Goal: Transaction & Acquisition: Purchase product/service

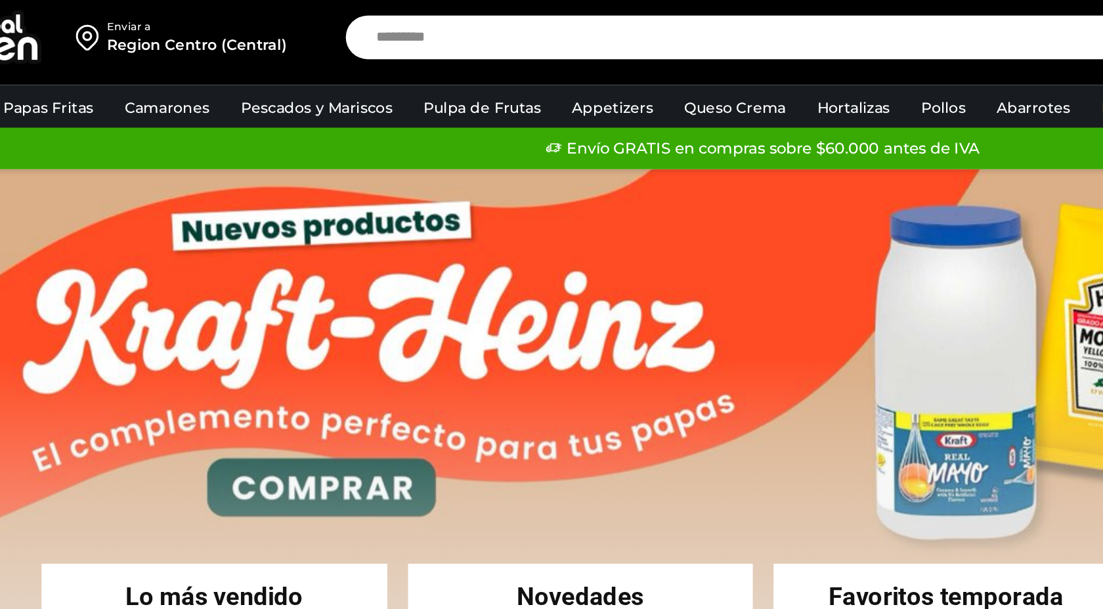
click at [318, 24] on input "Search input" at bounding box center [541, 24] width 481 height 28
type input "*"
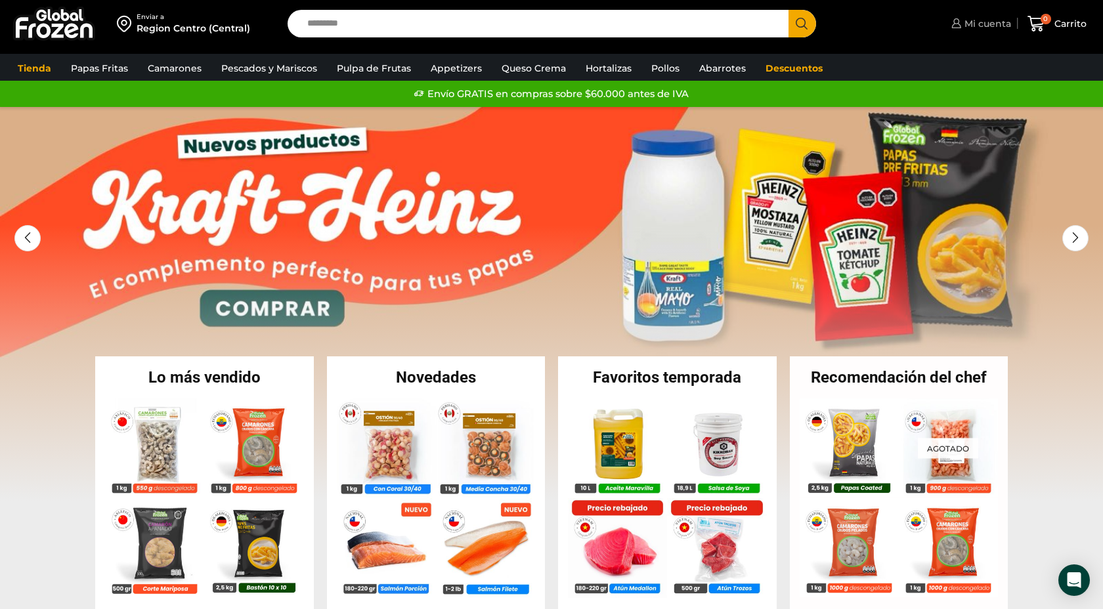
click at [975, 23] on span "Mi cuenta" at bounding box center [986, 23] width 50 height 13
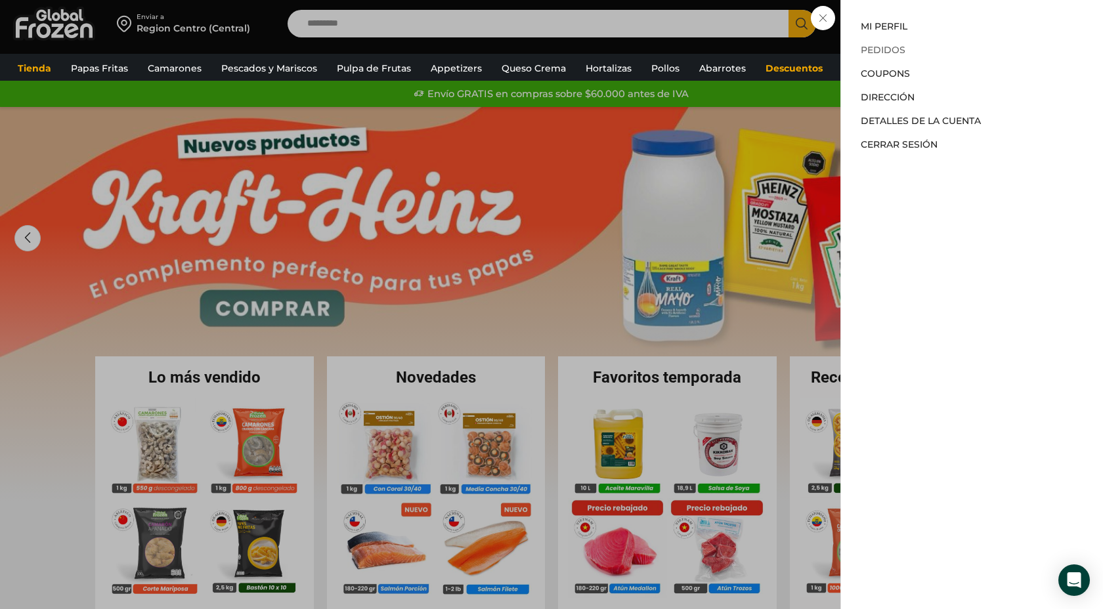
click at [884, 50] on link "Pedidos" at bounding box center [882, 50] width 45 height 12
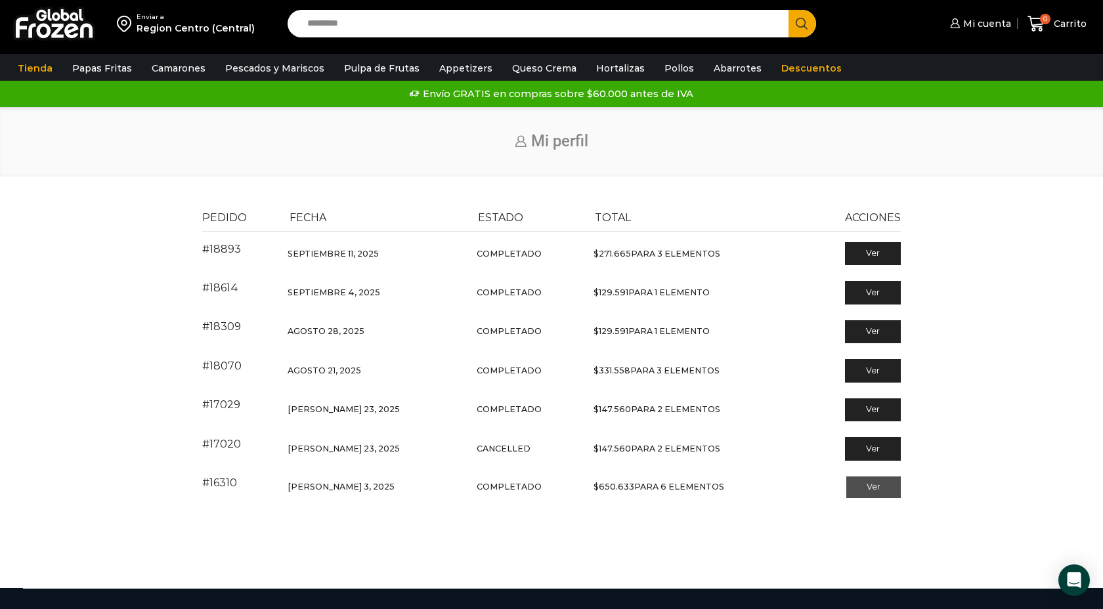
click at [864, 490] on link "Ver" at bounding box center [873, 487] width 54 height 22
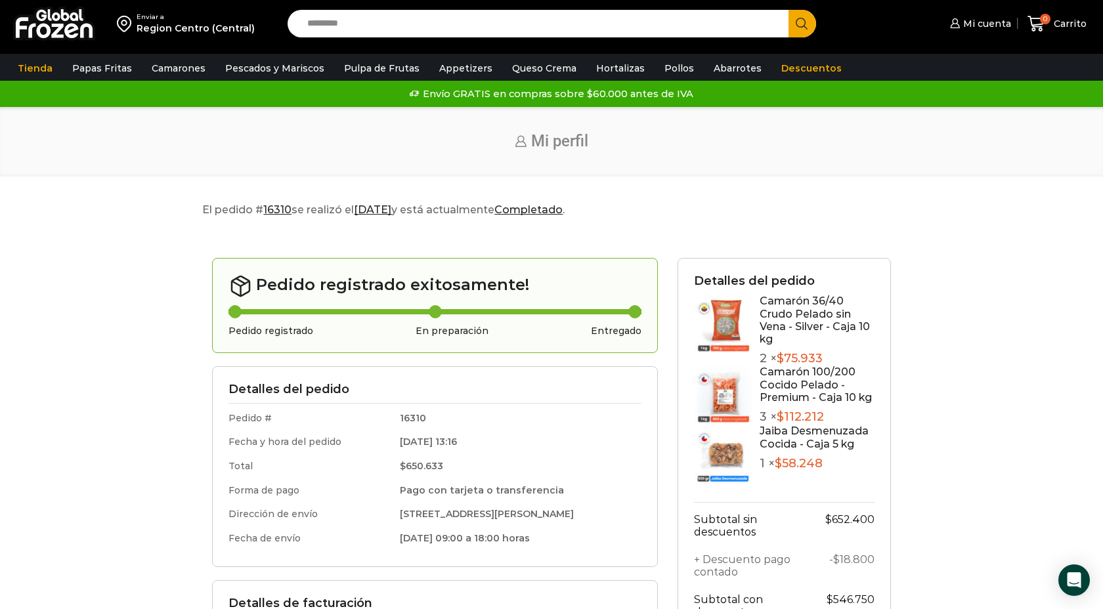
click at [316, 24] on input "Search input" at bounding box center [541, 24] width 481 height 28
click at [324, 24] on input "Search input" at bounding box center [541, 24] width 481 height 28
click at [788, 10] on button "Search" at bounding box center [802, 24] width 28 height 28
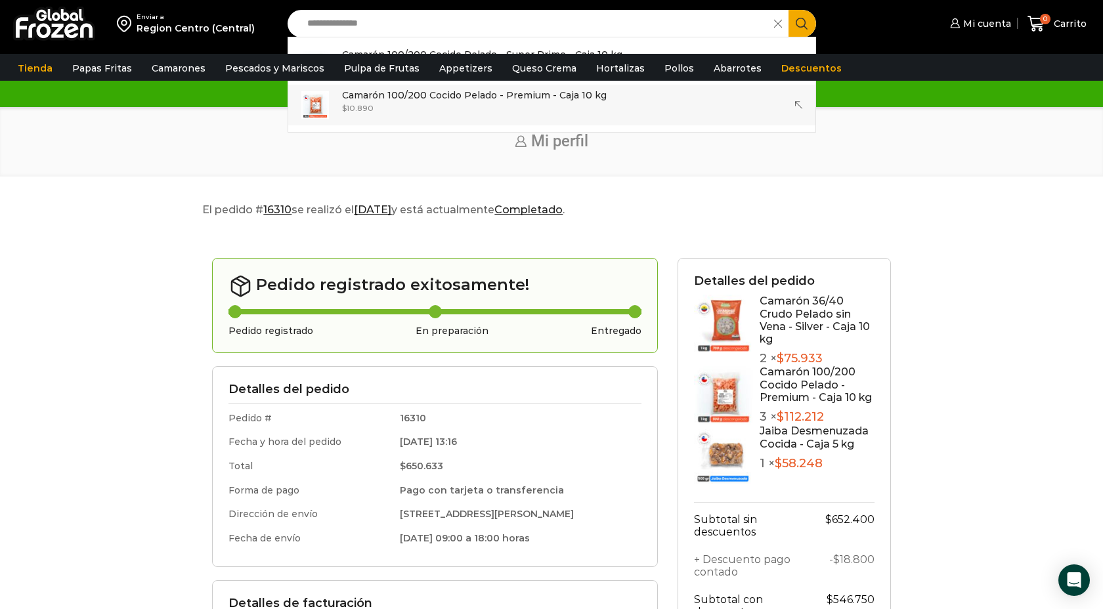
click at [404, 101] on p "Camarón 100/200 Cocido Pelado - Premium - Caja 10 kg" at bounding box center [474, 95] width 264 height 14
type input "**********"
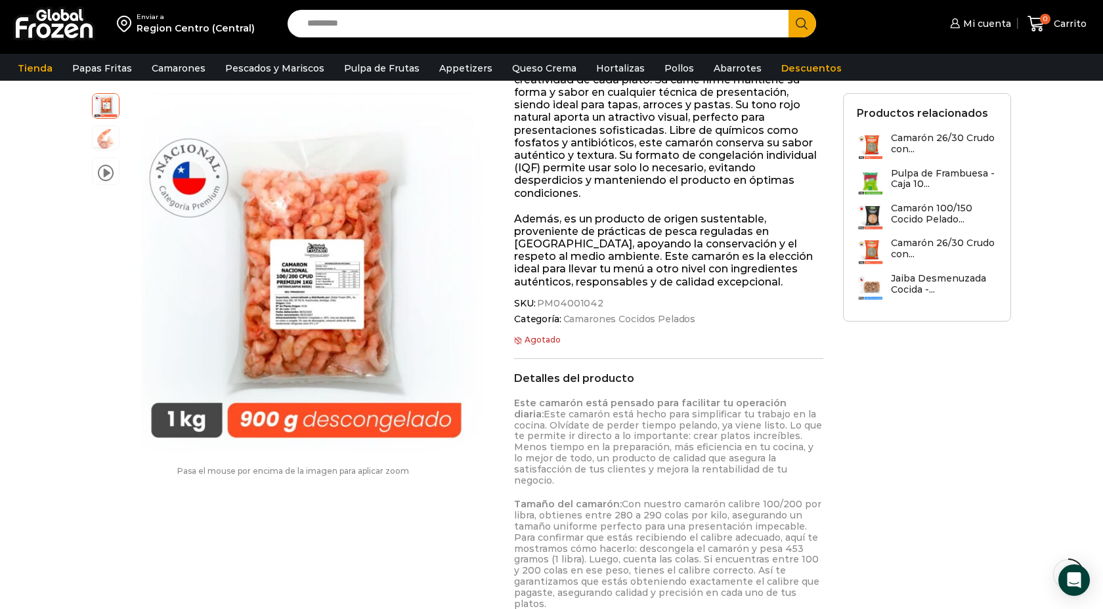
scroll to position [399, 0]
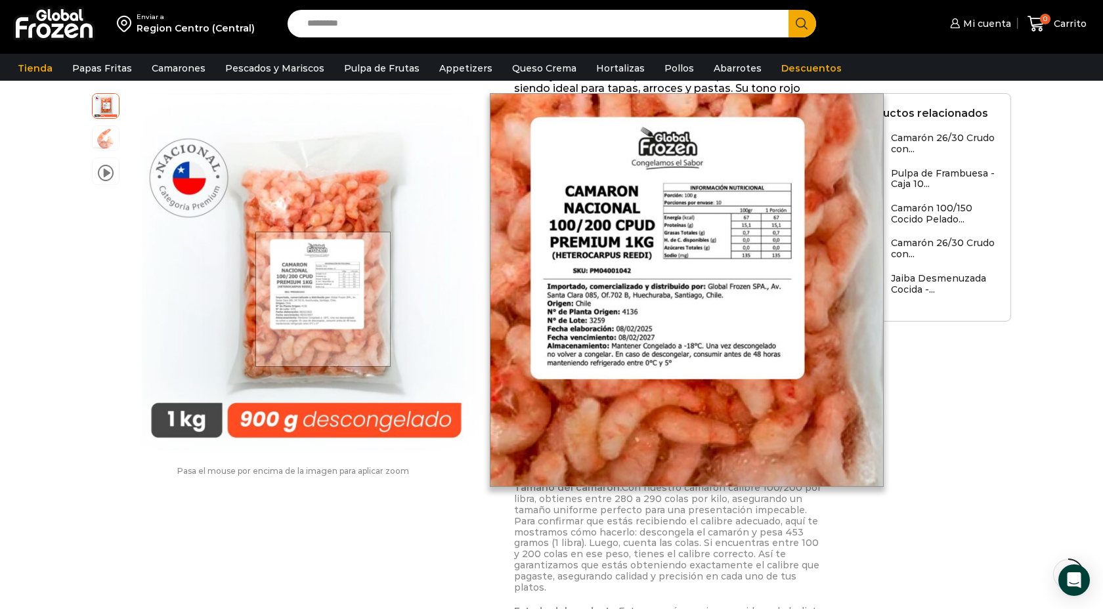
click at [324, 298] on div at bounding box center [322, 299] width 135 height 135
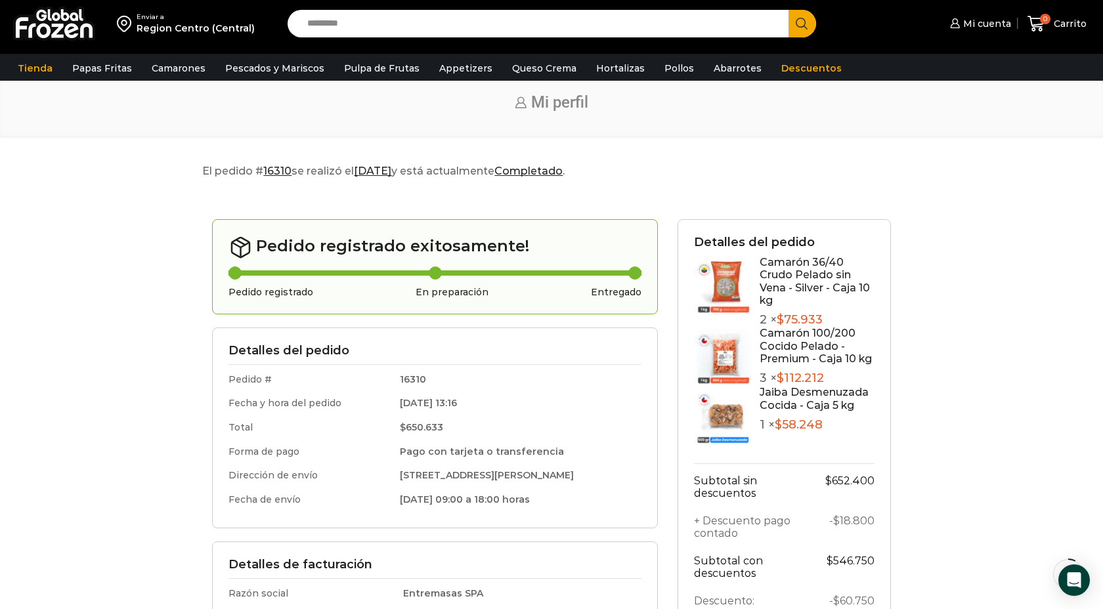
scroll to position [46, 0]
click at [354, 34] on input "Search input" at bounding box center [541, 24] width 481 height 28
click at [172, 54] on div "Tienda Papas Fritas Papas Bastón Papas Especiales Camarones Camarones Crudos Pe…" at bounding box center [551, 67] width 1122 height 27
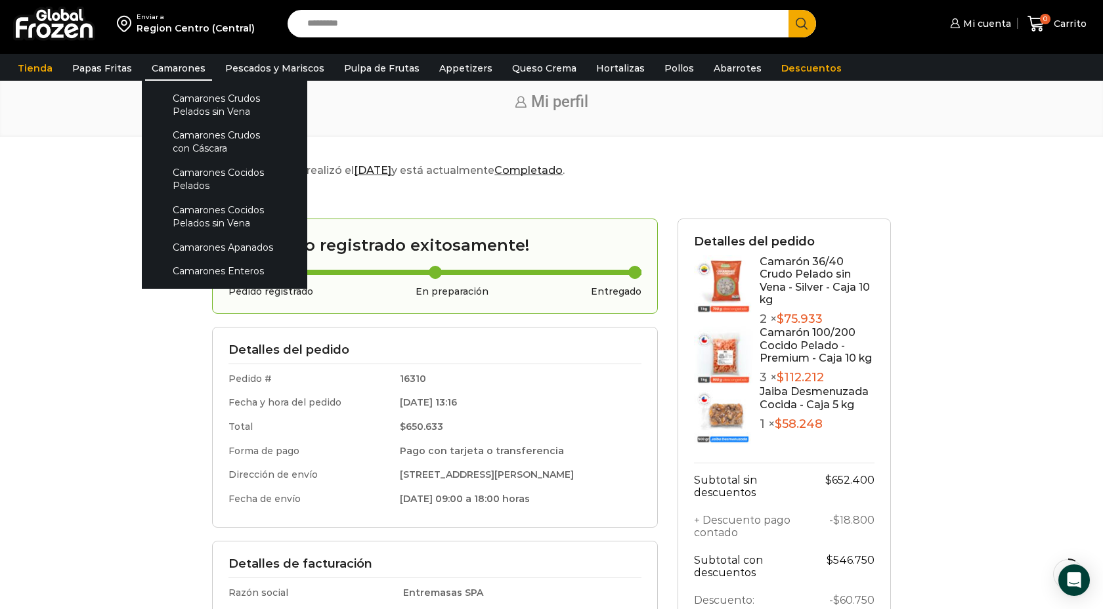
click at [172, 69] on link "Camarones" at bounding box center [178, 68] width 67 height 25
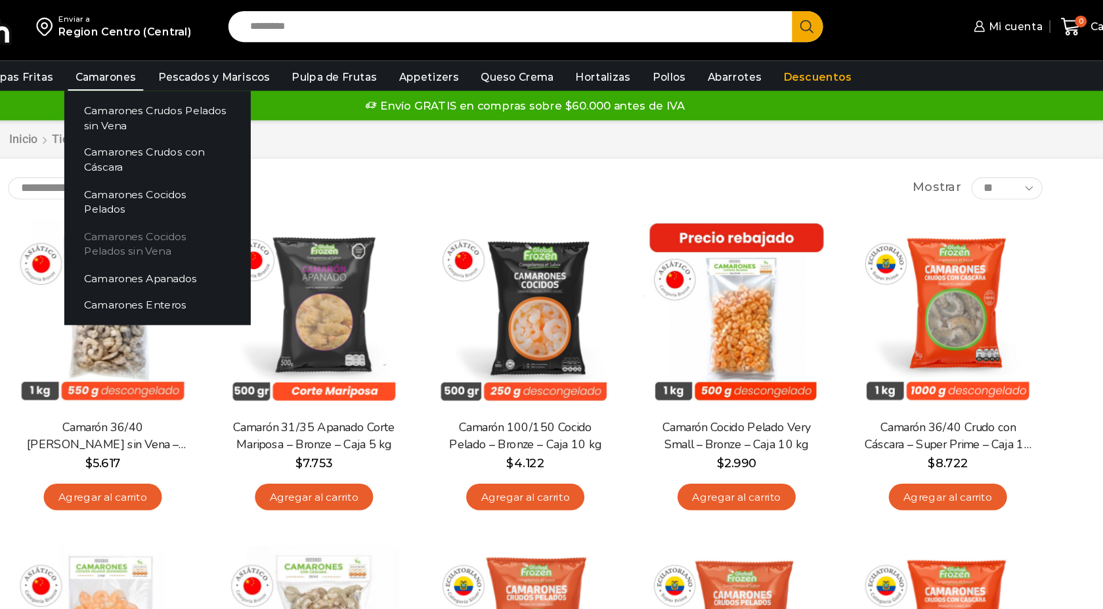
click at [174, 198] on link "Camarones Cocidos Pelados sin Vena" at bounding box center [224, 216] width 165 height 37
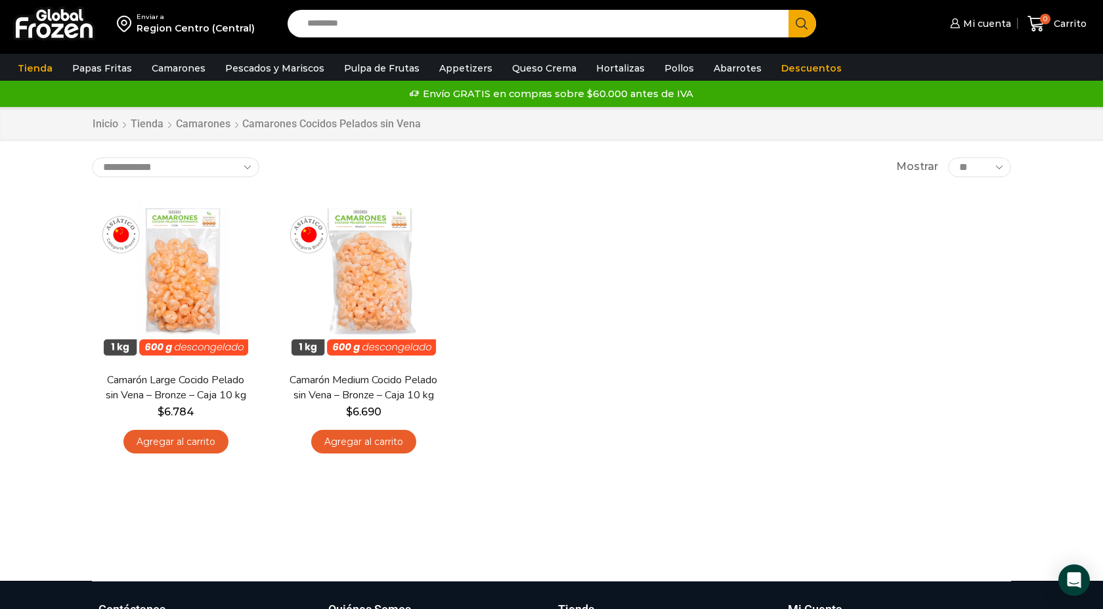
click at [339, 27] on input "Search input" at bounding box center [541, 24] width 481 height 28
type input "**********"
click at [788, 10] on button "Search" at bounding box center [802, 24] width 28 height 28
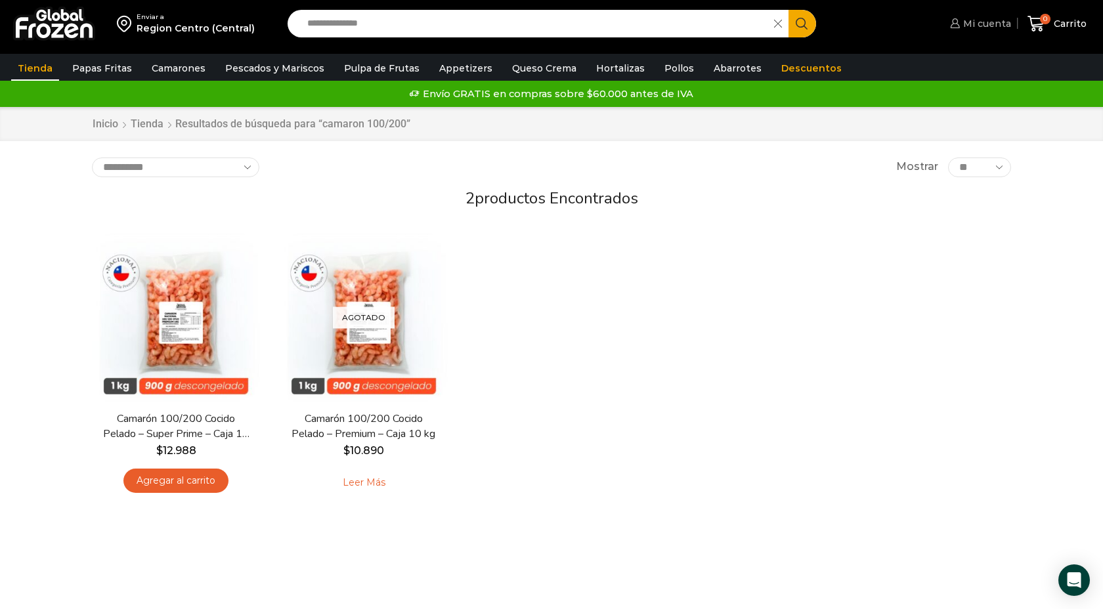
click at [993, 28] on span "Mi cuenta" at bounding box center [984, 23] width 51 height 13
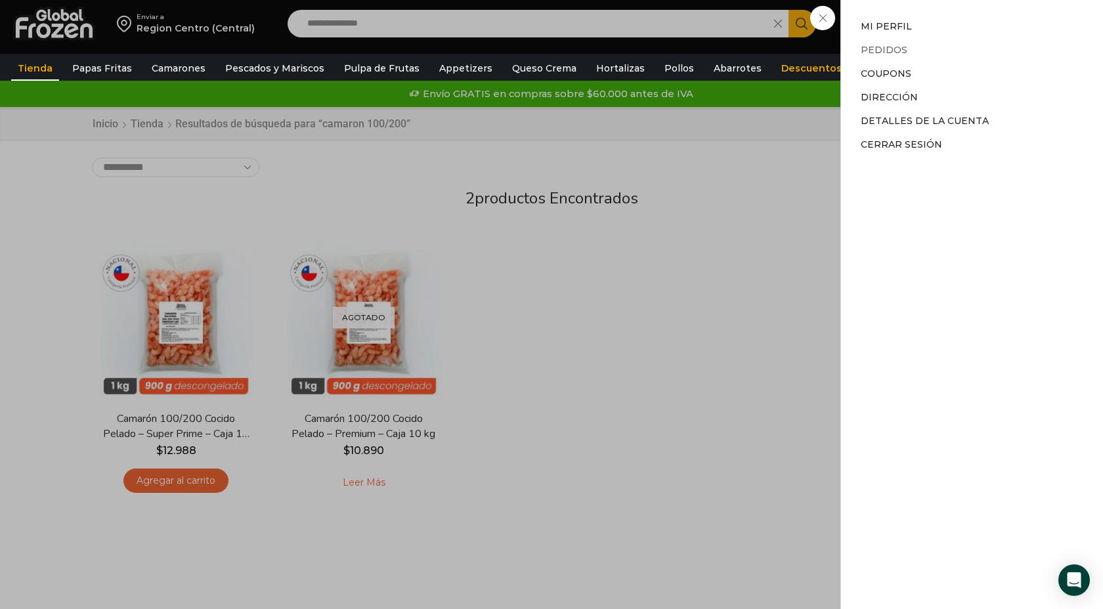
click at [893, 50] on link "Pedidos" at bounding box center [883, 50] width 47 height 12
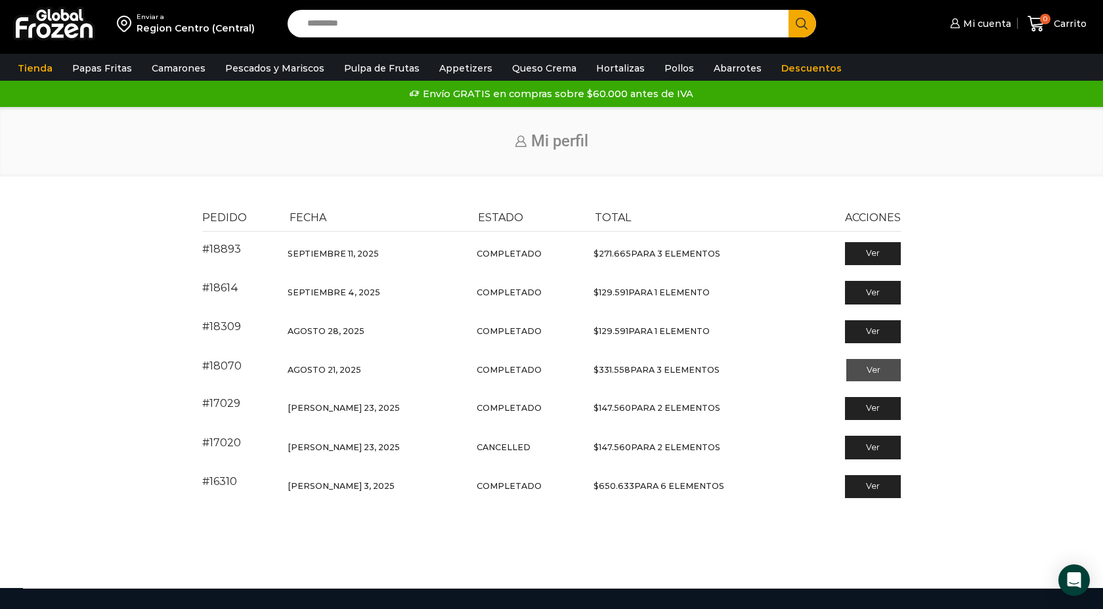
click at [869, 375] on link "Ver" at bounding box center [873, 370] width 54 height 22
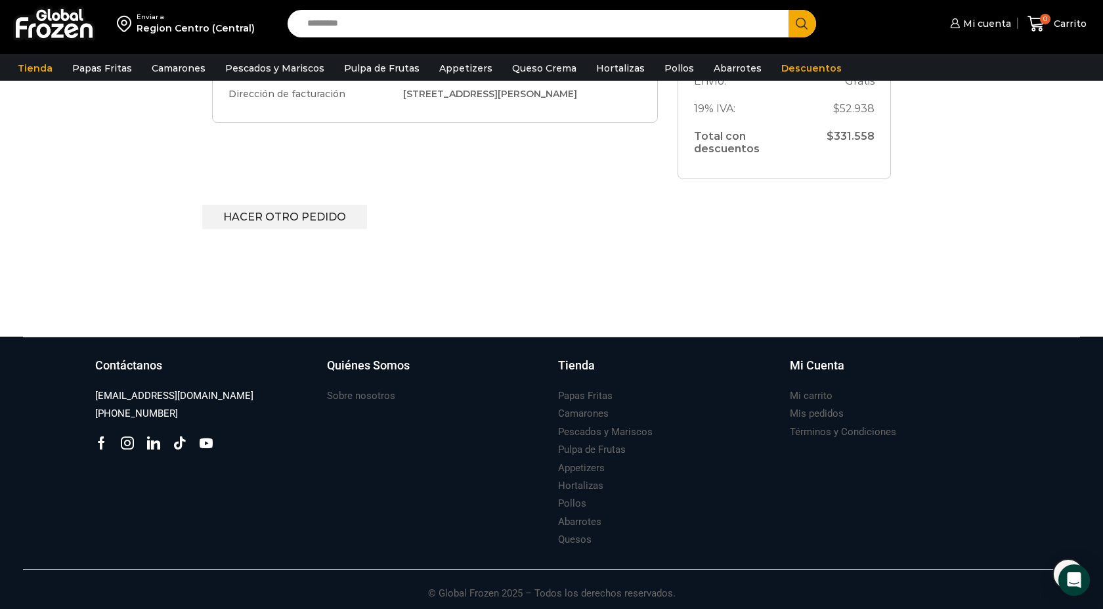
scroll to position [597, 0]
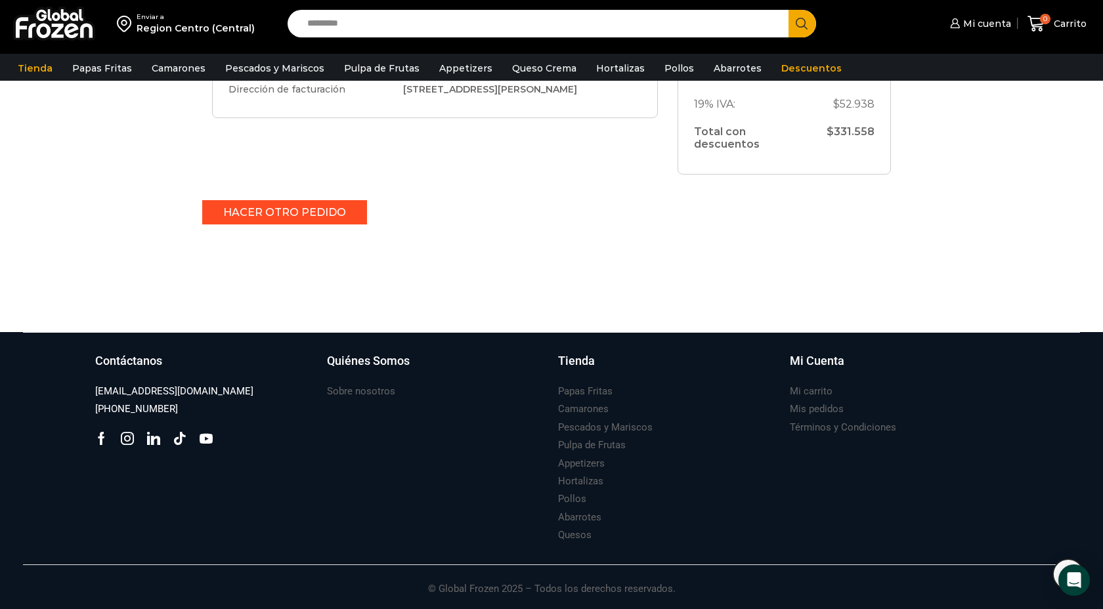
click at [251, 210] on link "Hacer otro pedido" at bounding box center [284, 212] width 165 height 24
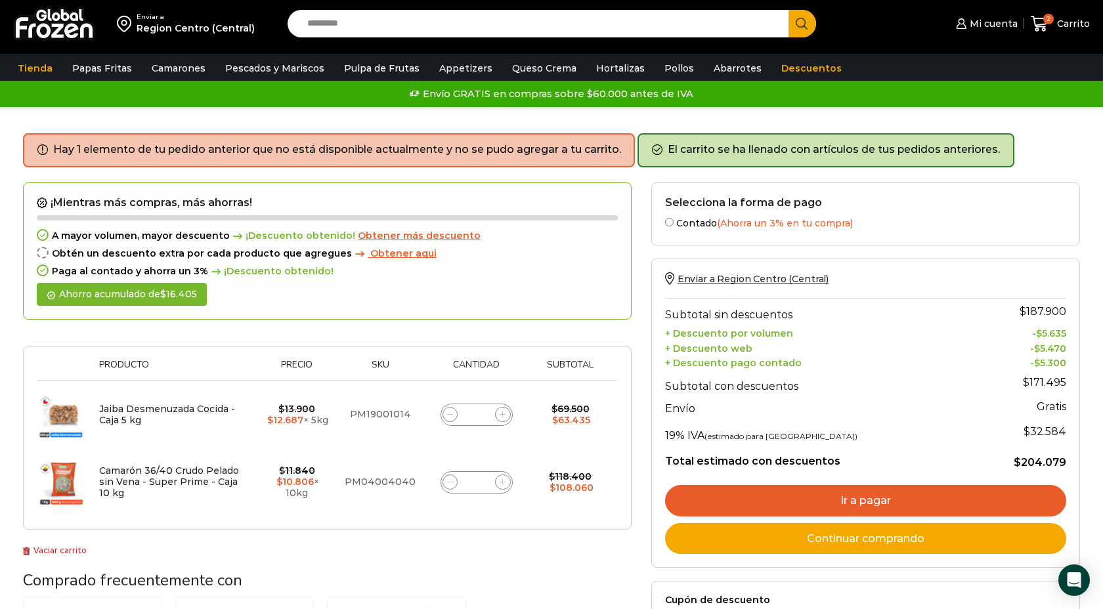
click at [316, 26] on input "Search input" at bounding box center [541, 24] width 481 height 28
click at [788, 10] on button "Search" at bounding box center [802, 24] width 28 height 28
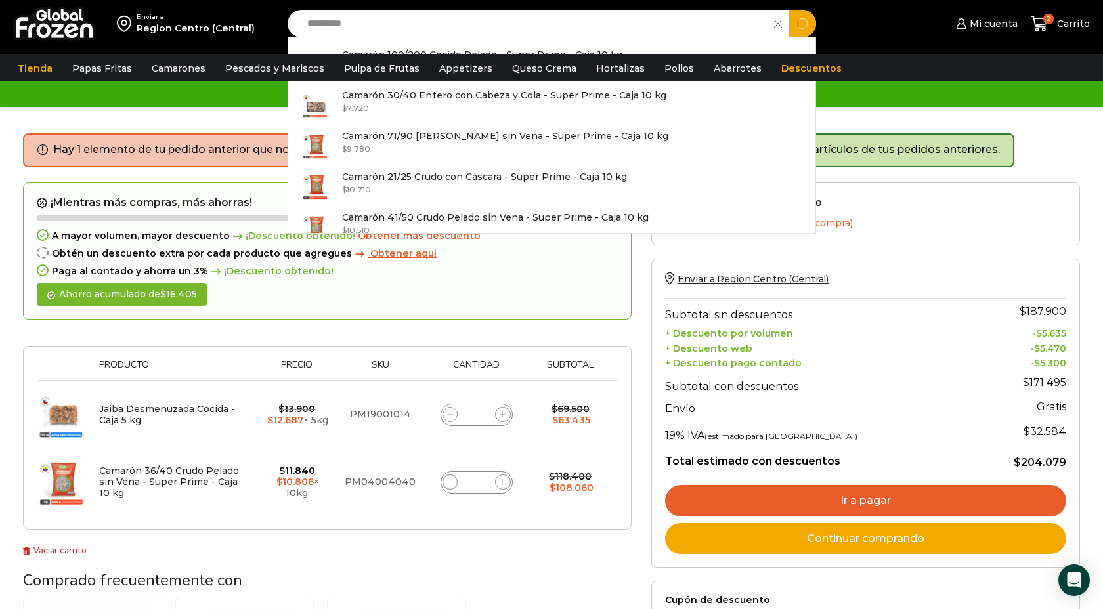
type input "**********"
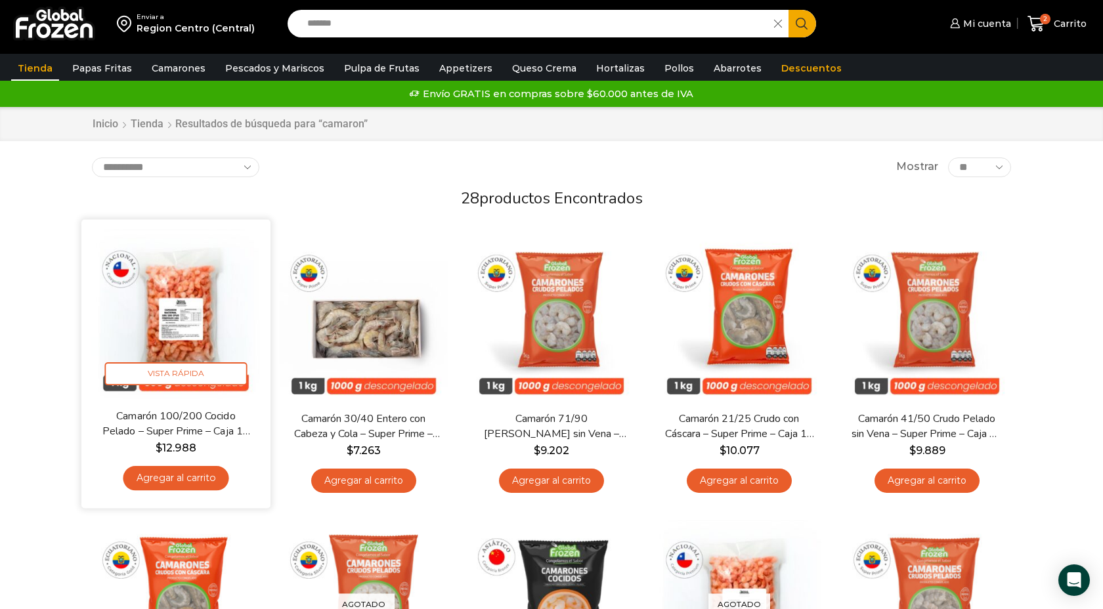
click at [179, 474] on link "Agregar al carrito" at bounding box center [176, 478] width 106 height 24
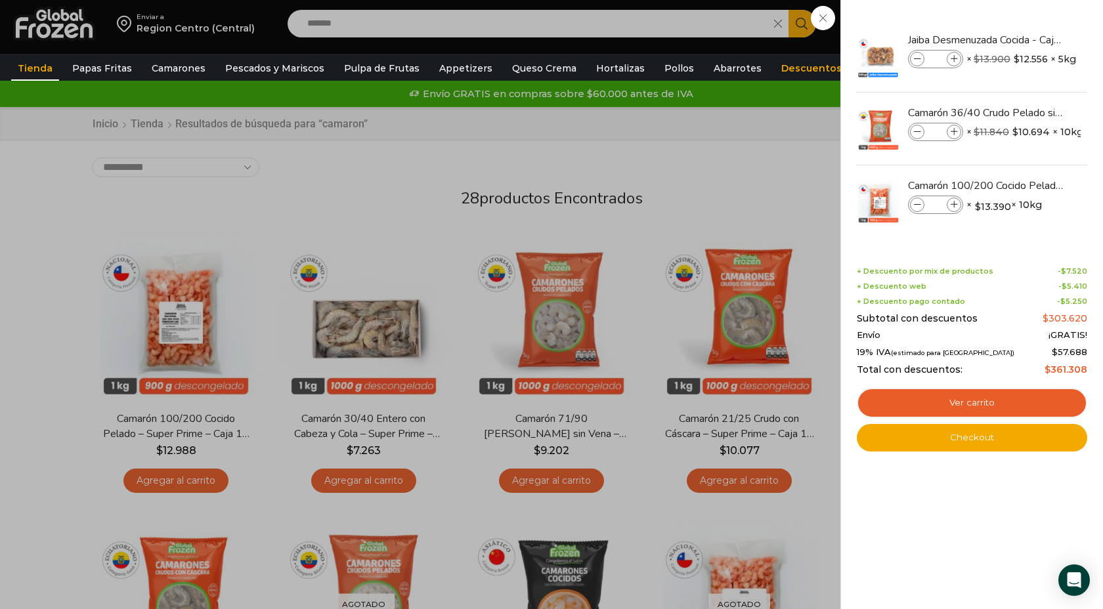
click at [1024, 30] on div "3 Carrito 3 3 Shopping Cart * $" at bounding box center [1057, 24] width 66 height 31
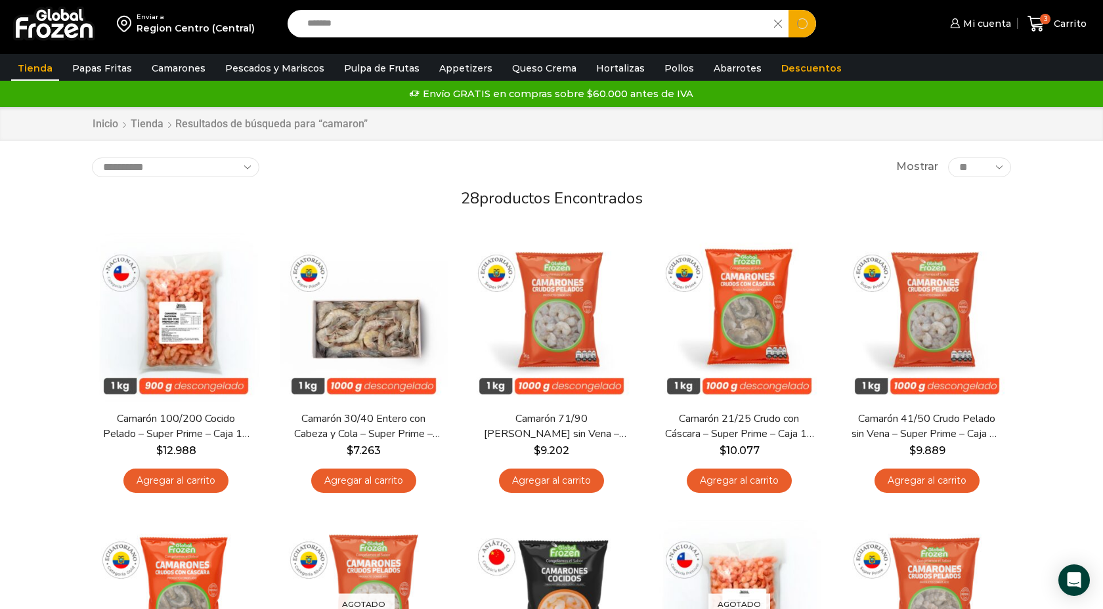
drag, startPoint x: 379, startPoint y: 22, endPoint x: 135, endPoint y: 22, distance: 244.1
click at [136, 22] on div "Enviar a Region Centro (Central) Search input ******* Search Mi cuenta" at bounding box center [551, 23] width 1096 height 47
type input "****"
click at [788, 10] on button "Search" at bounding box center [802, 24] width 28 height 28
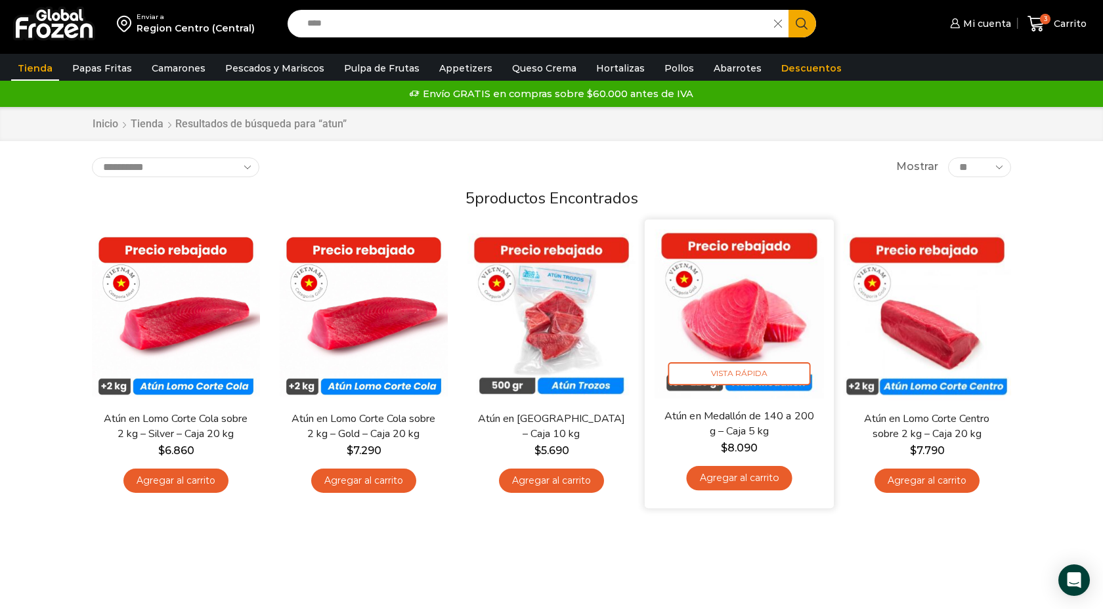
click at [731, 483] on link "Agregar al carrito" at bounding box center [739, 478] width 106 height 24
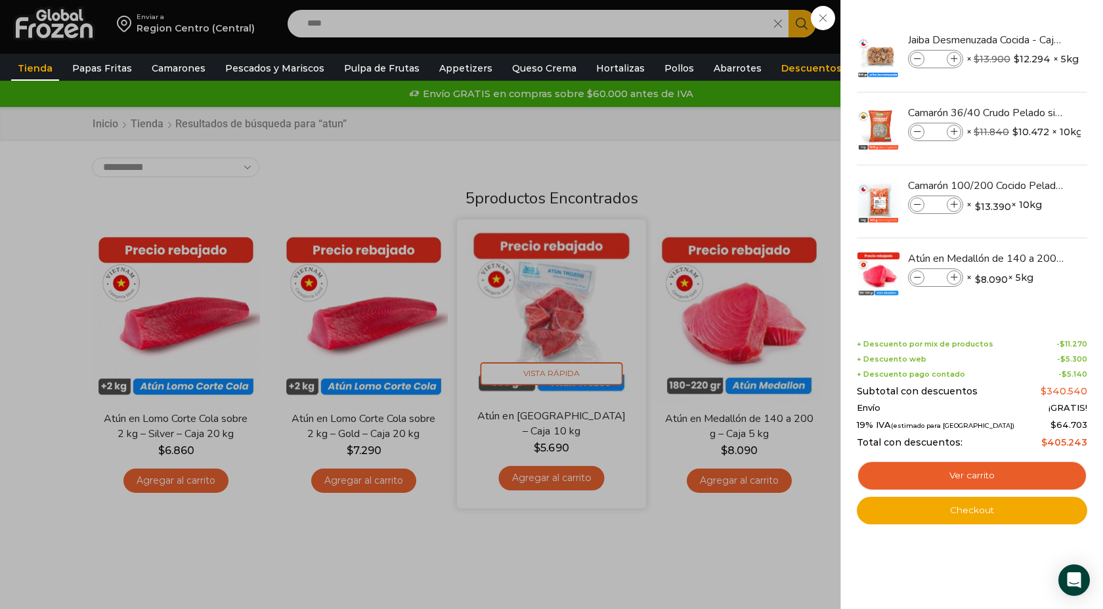
click at [1024, 39] on div "4 Carrito 4 4 Shopping Cart *" at bounding box center [1057, 24] width 66 height 31
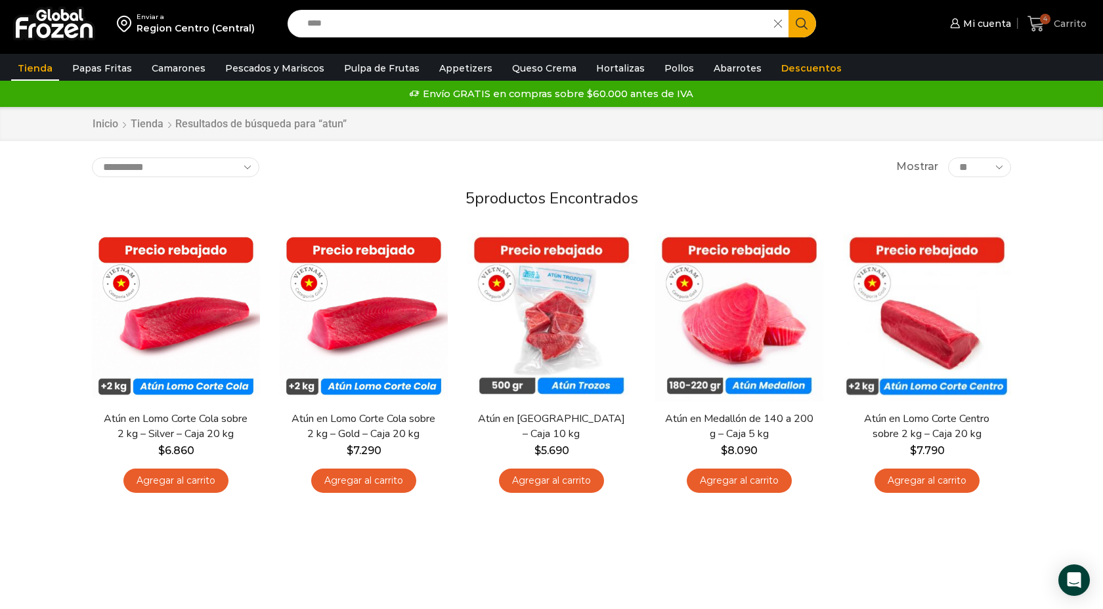
click at [1038, 26] on icon at bounding box center [1036, 24] width 18 height 18
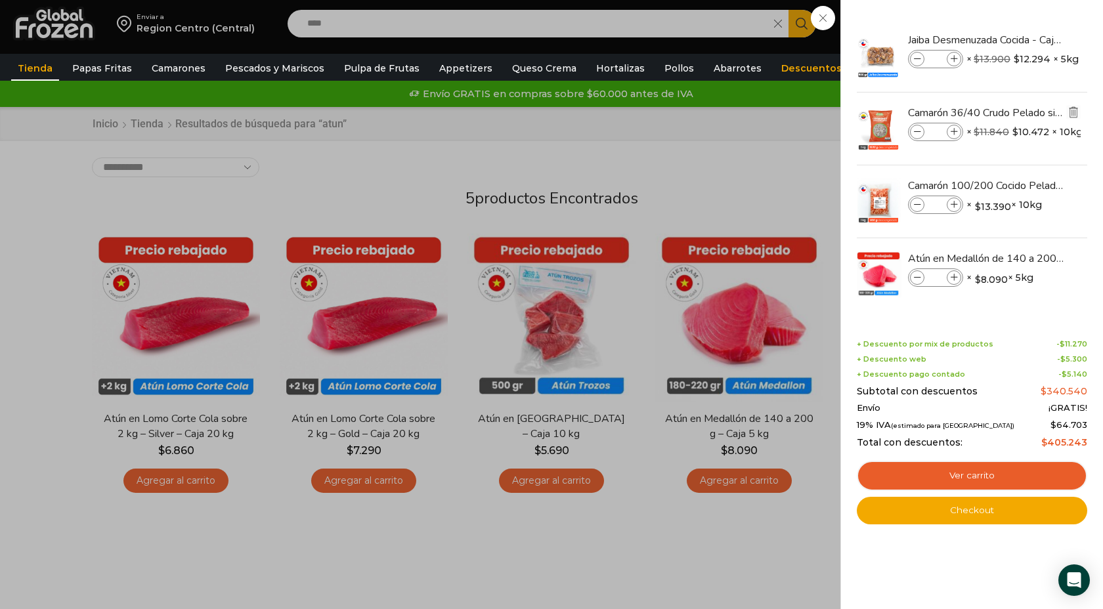
click at [1074, 112] on img "Eliminar Camarón 36/40 Crudo Pelado sin Vena - Super Prime - Caja 10 kg del car…" at bounding box center [1073, 112] width 12 height 12
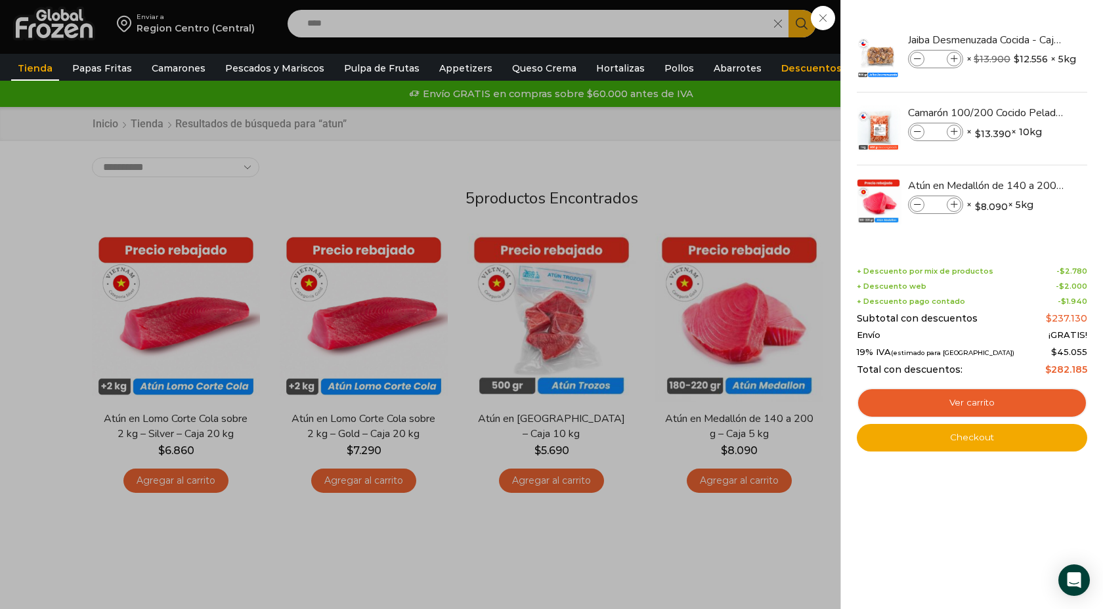
click at [1024, 39] on div "3 Carrito 3 3 Shopping Cart *" at bounding box center [1057, 24] width 66 height 31
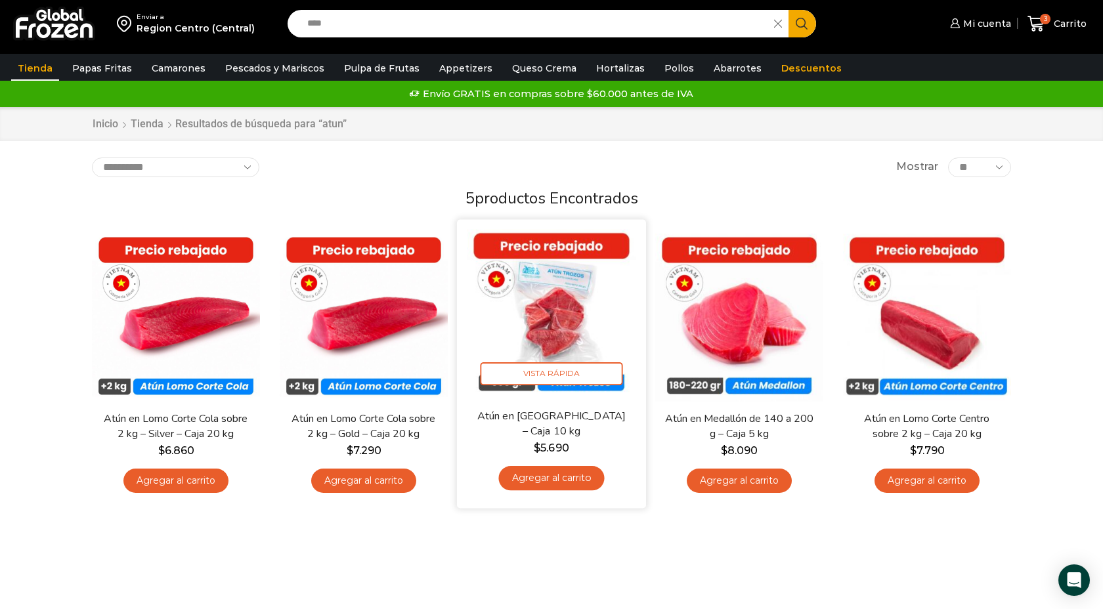
click at [536, 480] on link "Agregar al carrito" at bounding box center [551, 478] width 106 height 24
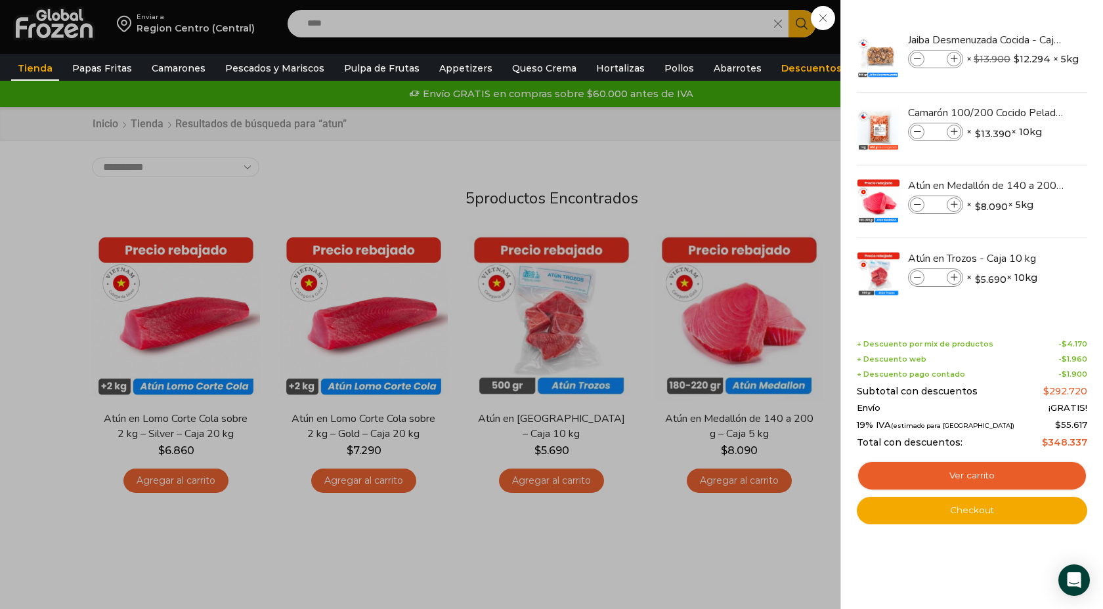
click at [1024, 20] on div "4 Carrito 4 4 Shopping Cart *" at bounding box center [1057, 24] width 66 height 31
